Goal: Information Seeking & Learning: Learn about a topic

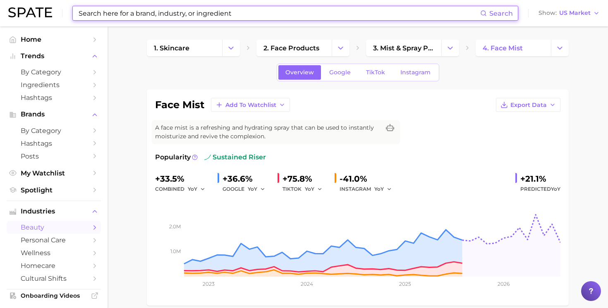
click at [248, 17] on input at bounding box center [279, 13] width 402 height 14
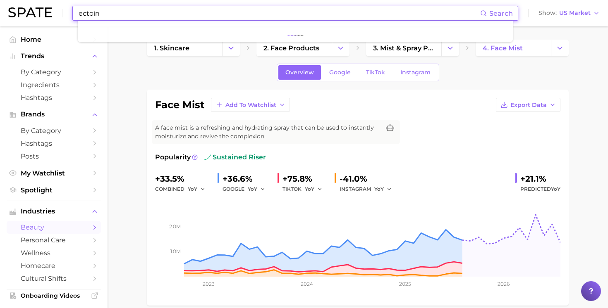
type input "ectoin"
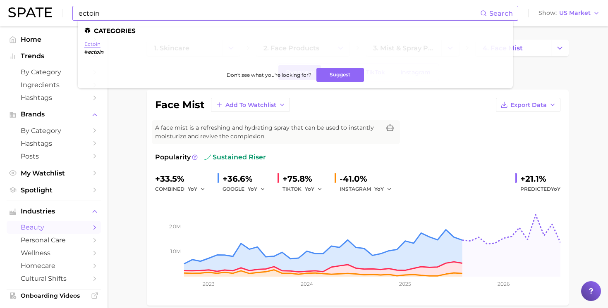
click at [93, 47] on link "ectoin" at bounding box center [92, 44] width 16 height 6
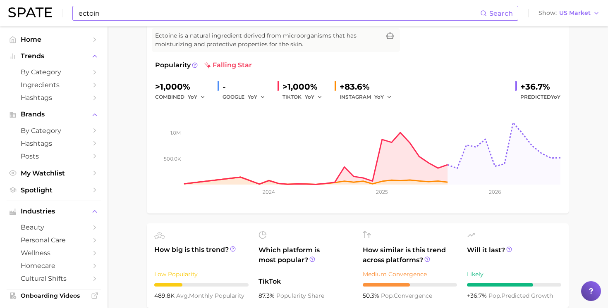
scroll to position [84, 0]
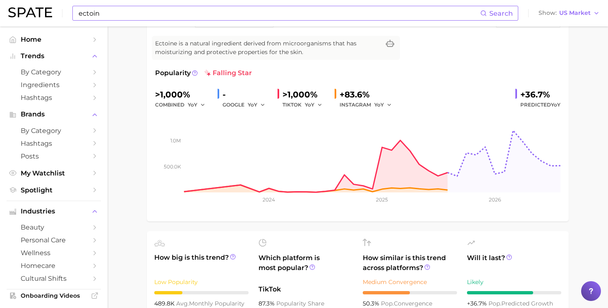
click at [220, 74] on span "falling star" at bounding box center [228, 73] width 48 height 10
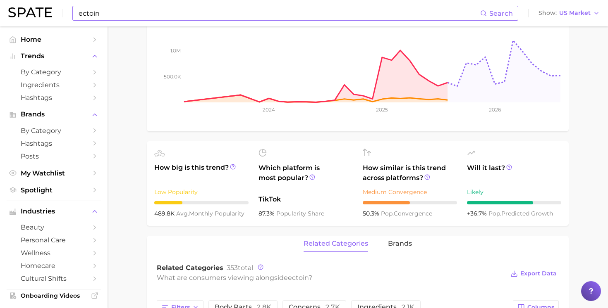
scroll to position [161, 0]
